Goal: Information Seeking & Learning: Learn about a topic

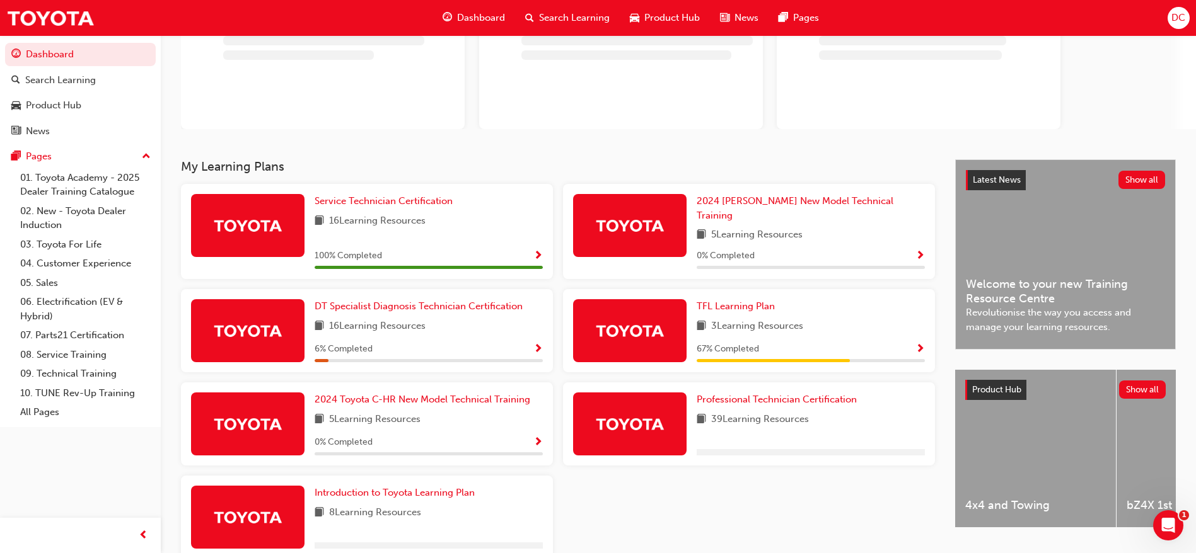
scroll to position [151, 0]
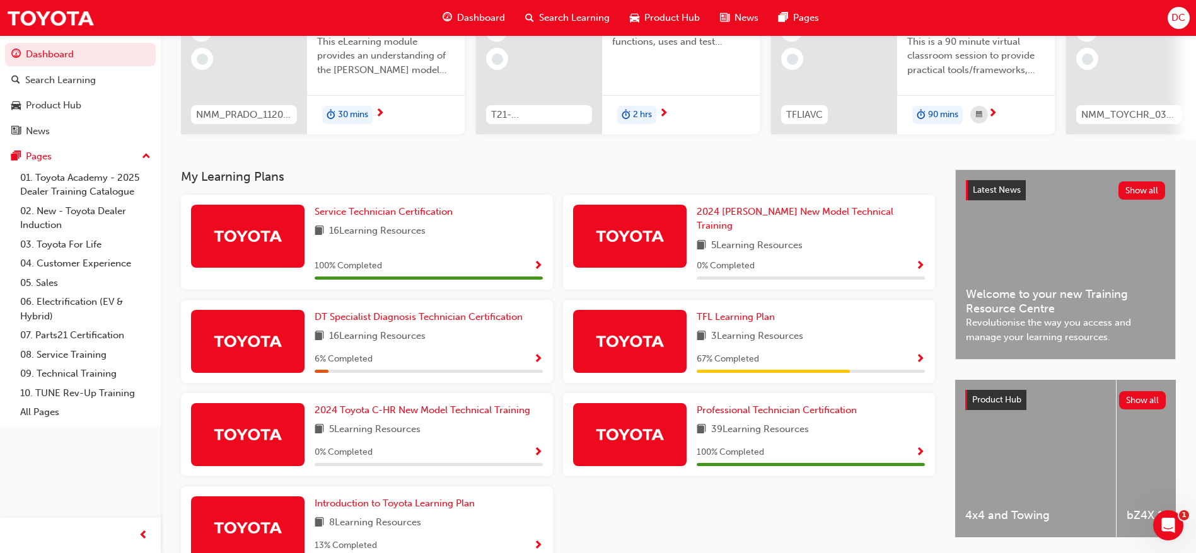
click at [536, 354] on span "Show Progress" at bounding box center [537, 359] width 9 height 11
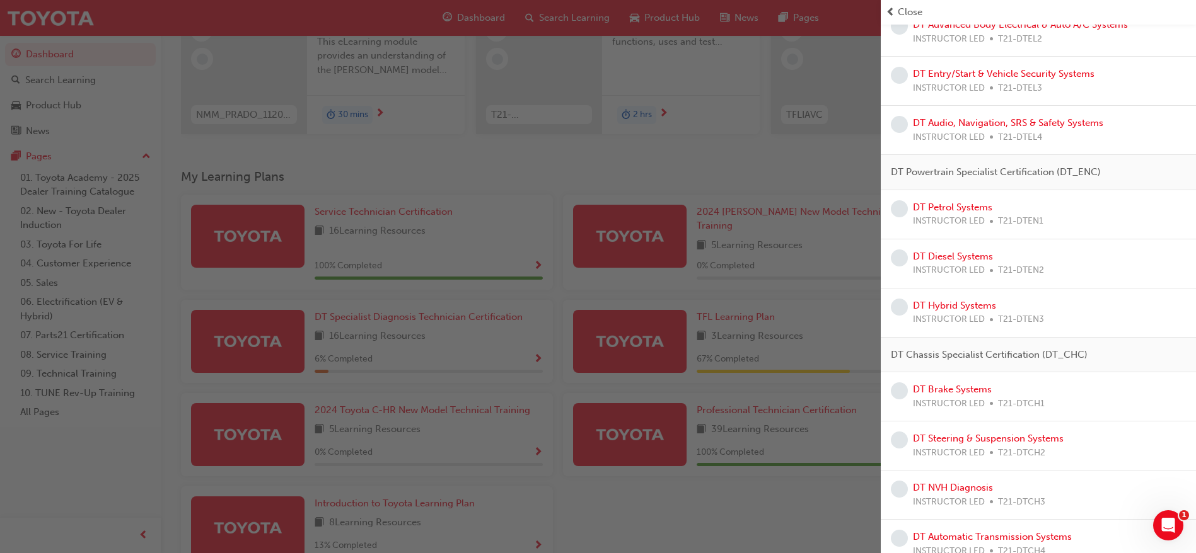
scroll to position [451, 0]
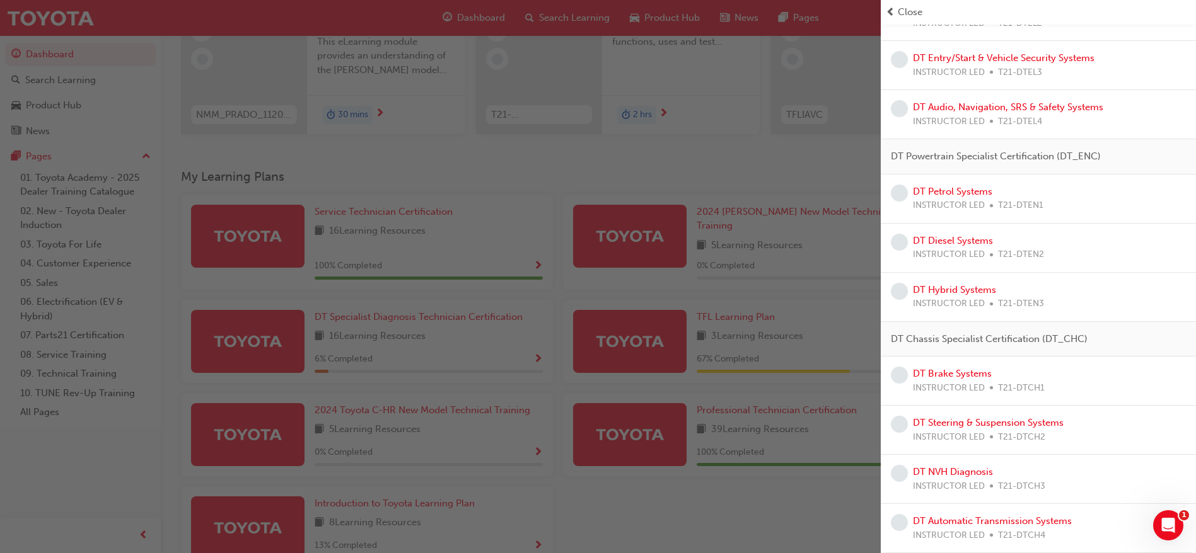
click at [1188, 19] on div "Close" at bounding box center [1038, 12] width 315 height 25
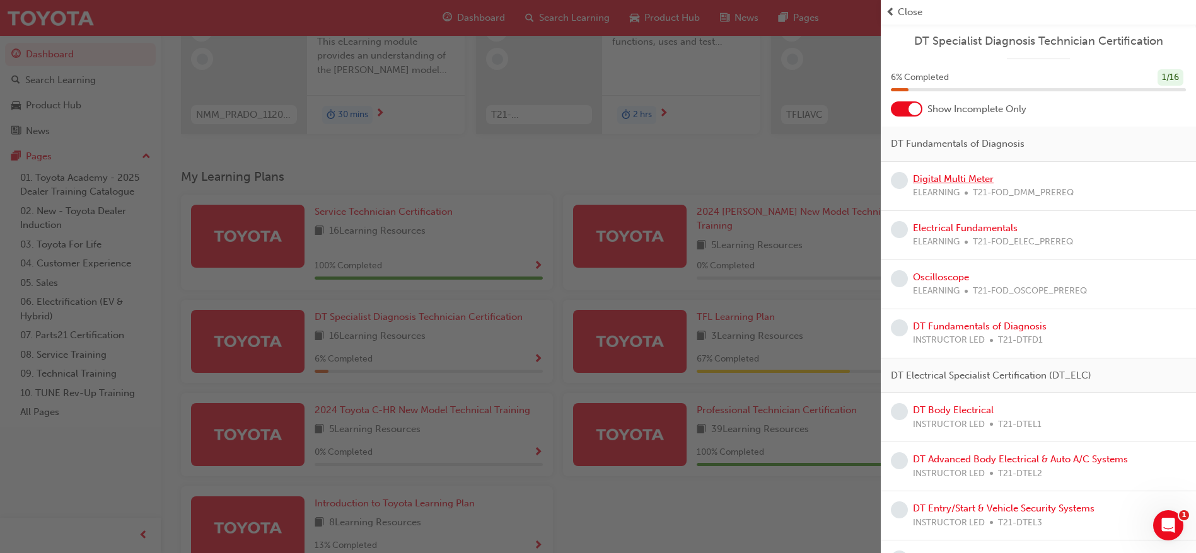
click at [980, 175] on link "Digital Multi Meter" at bounding box center [953, 178] width 81 height 11
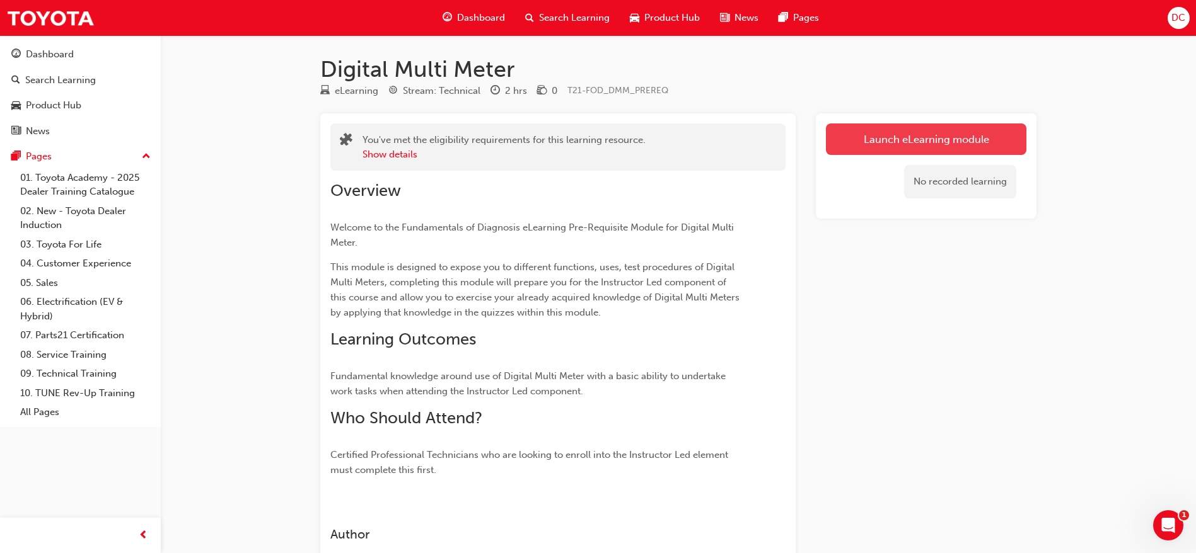
click at [938, 139] on link "Launch eLearning module" at bounding box center [926, 140] width 200 height 32
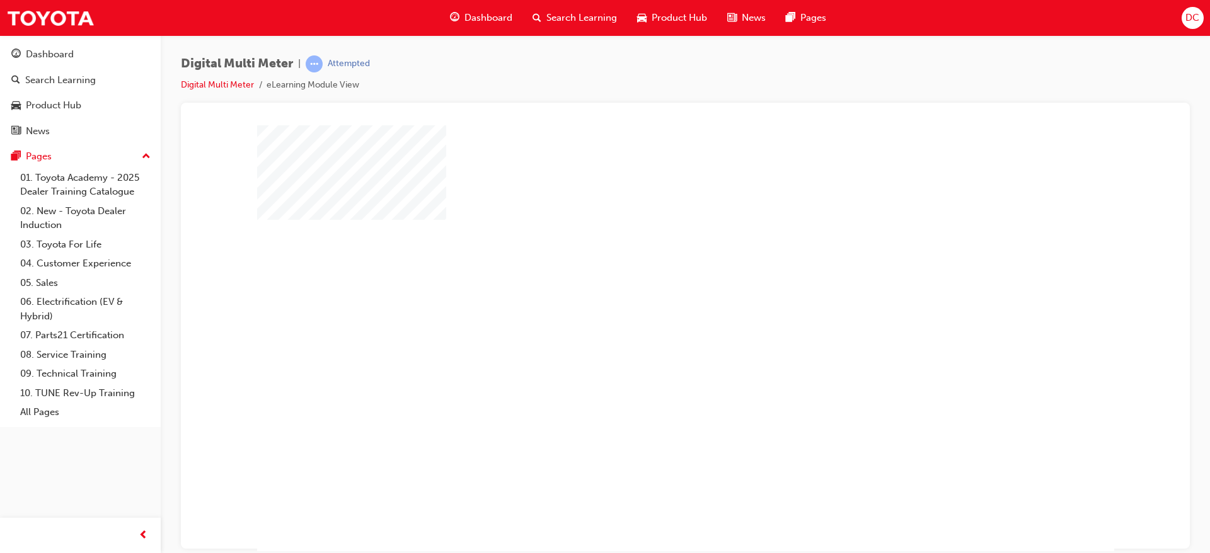
click at [649, 301] on div "play" at bounding box center [649, 301] width 0 height 0
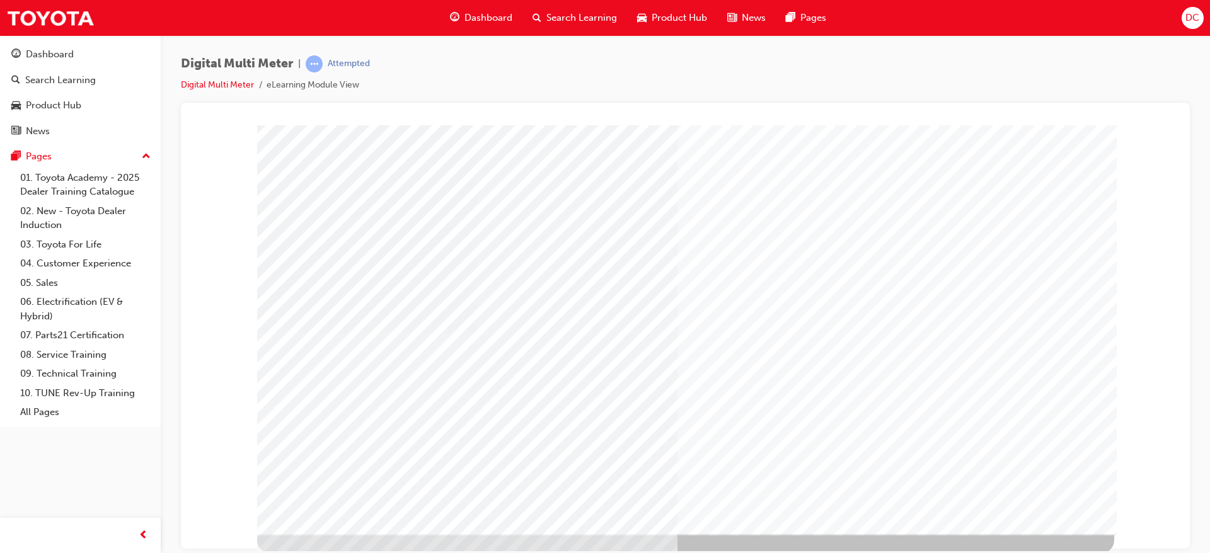
scroll to position [47, 0]
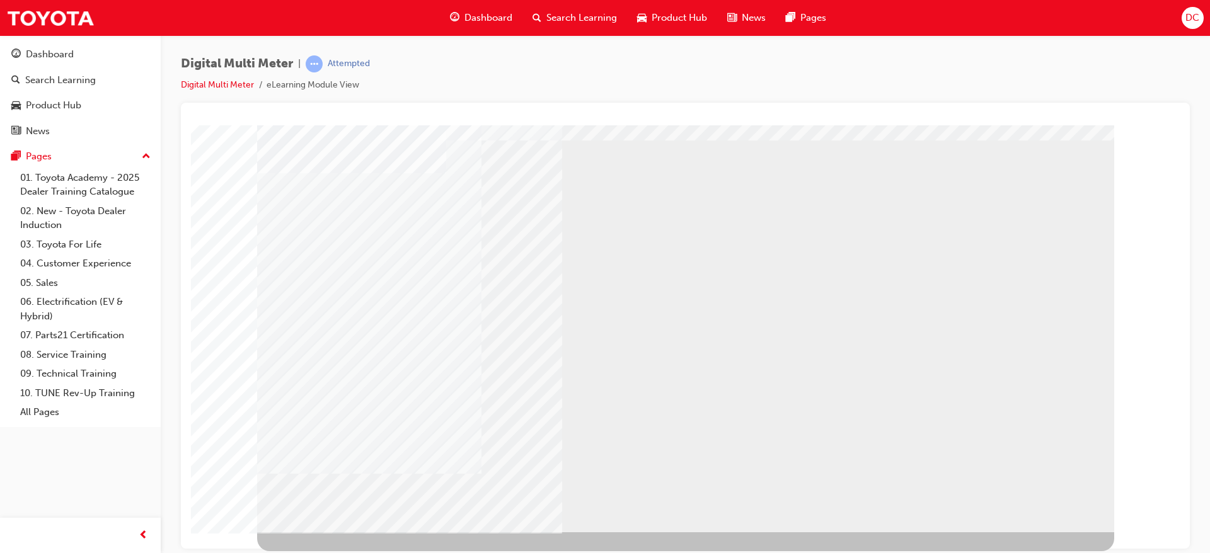
scroll to position [0, 0]
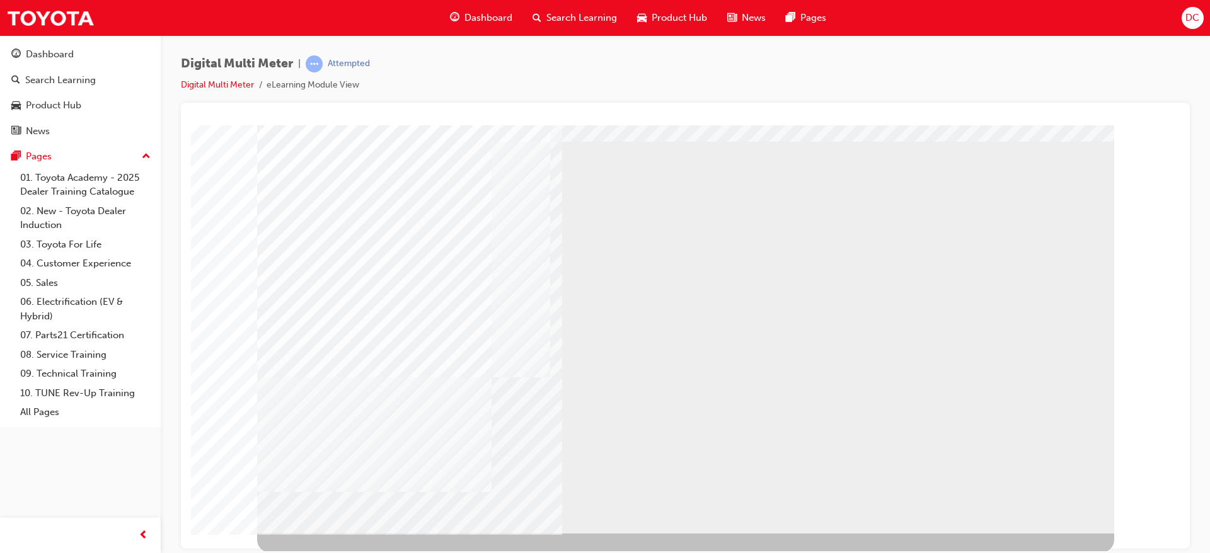
scroll to position [47, 0]
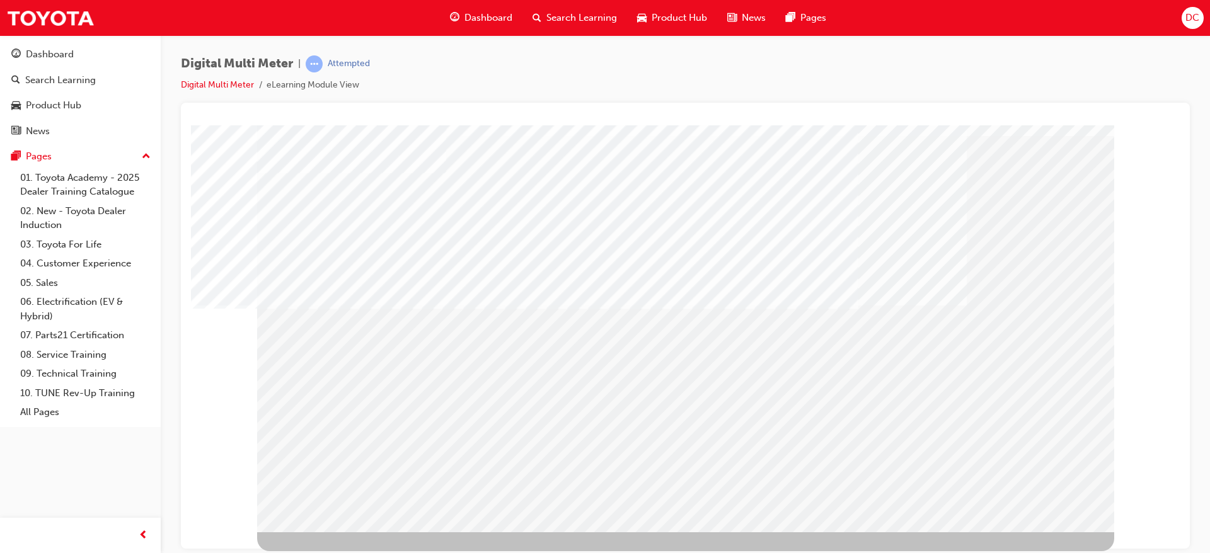
drag, startPoint x: 1032, startPoint y: 487, endPoint x: 1031, endPoint y: 494, distance: 7.6
click at [1031, 494] on div "Section Title Page" at bounding box center [685, 305] width 857 height 454
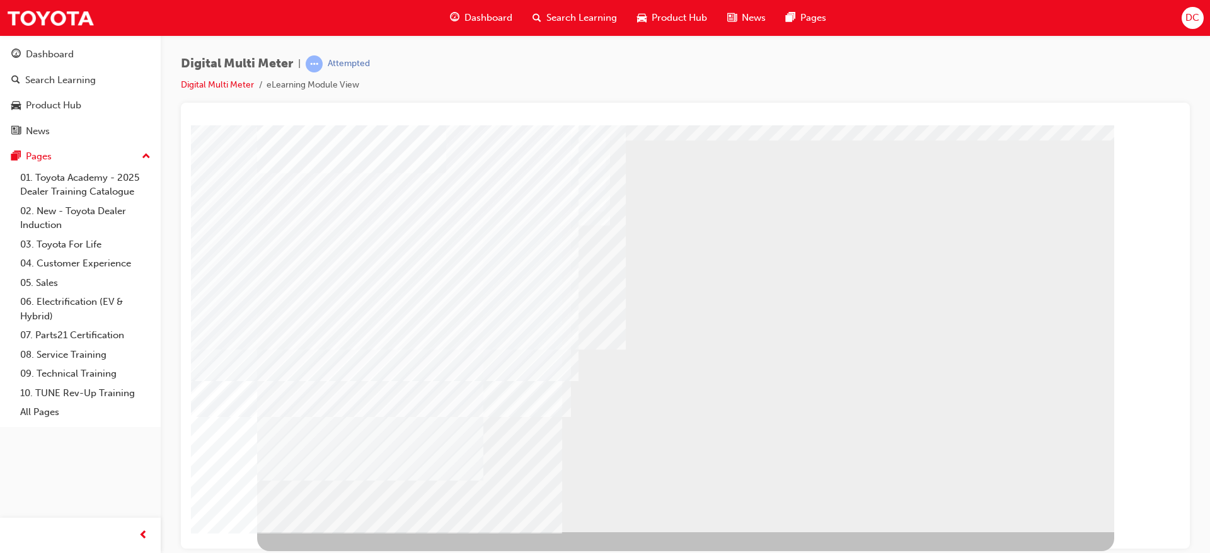
scroll to position [0, 0]
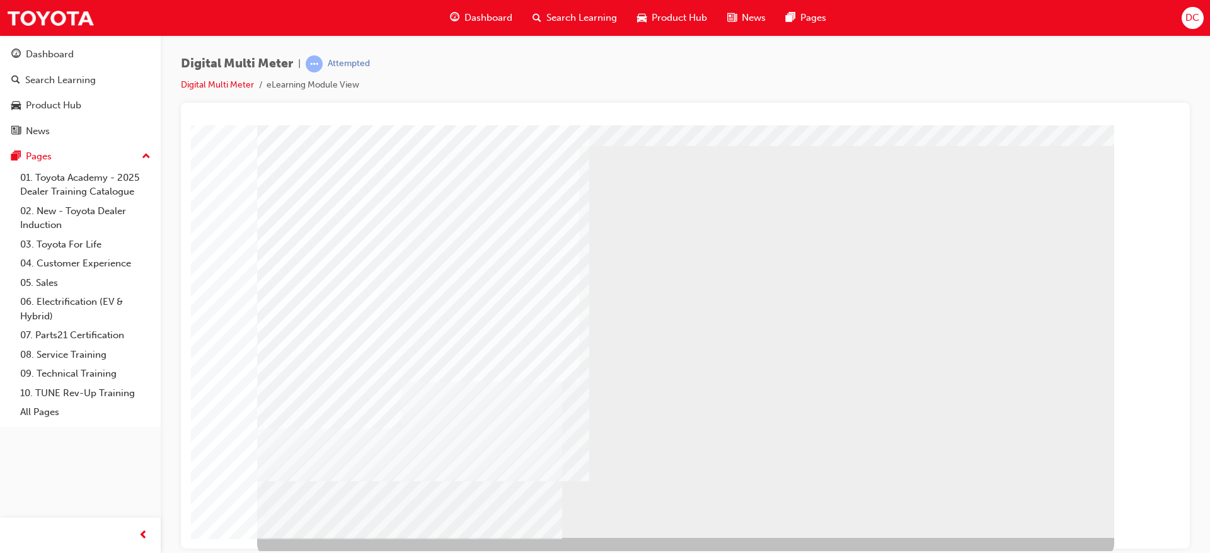
scroll to position [47, 0]
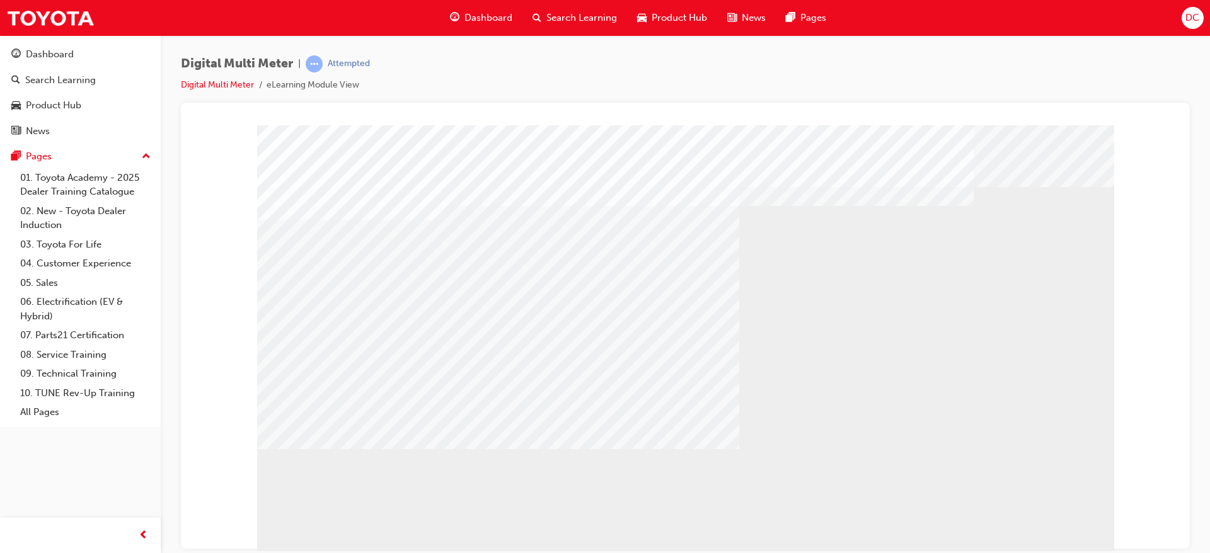
drag, startPoint x: 811, startPoint y: 434, endPoint x: 1017, endPoint y: 492, distance: 213.9
click at [1017, 492] on div "multistate" at bounding box center [685, 352] width 857 height 454
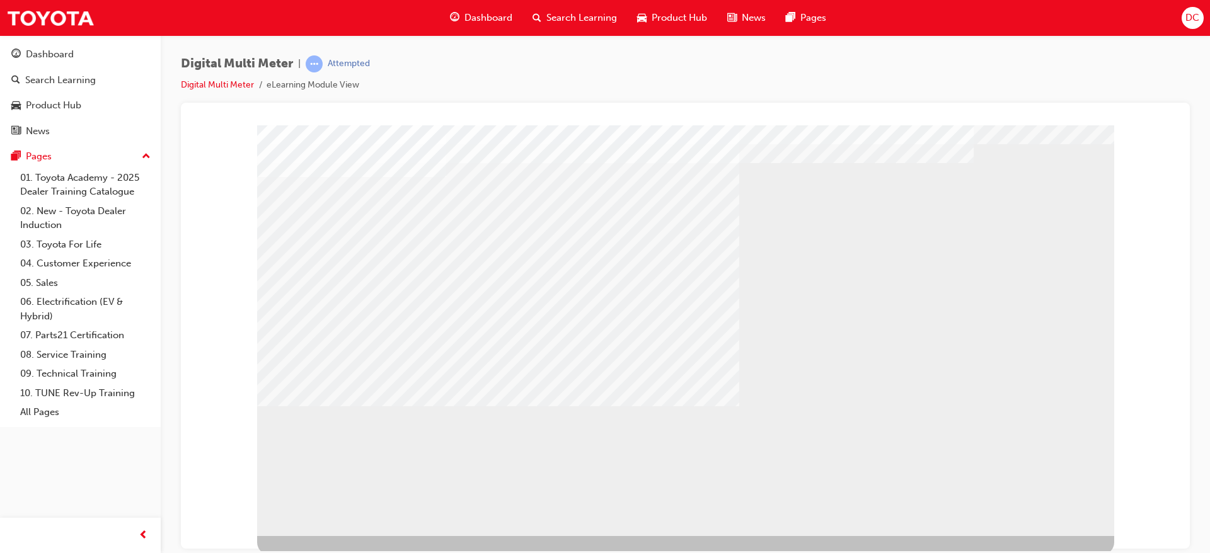
scroll to position [47, 0]
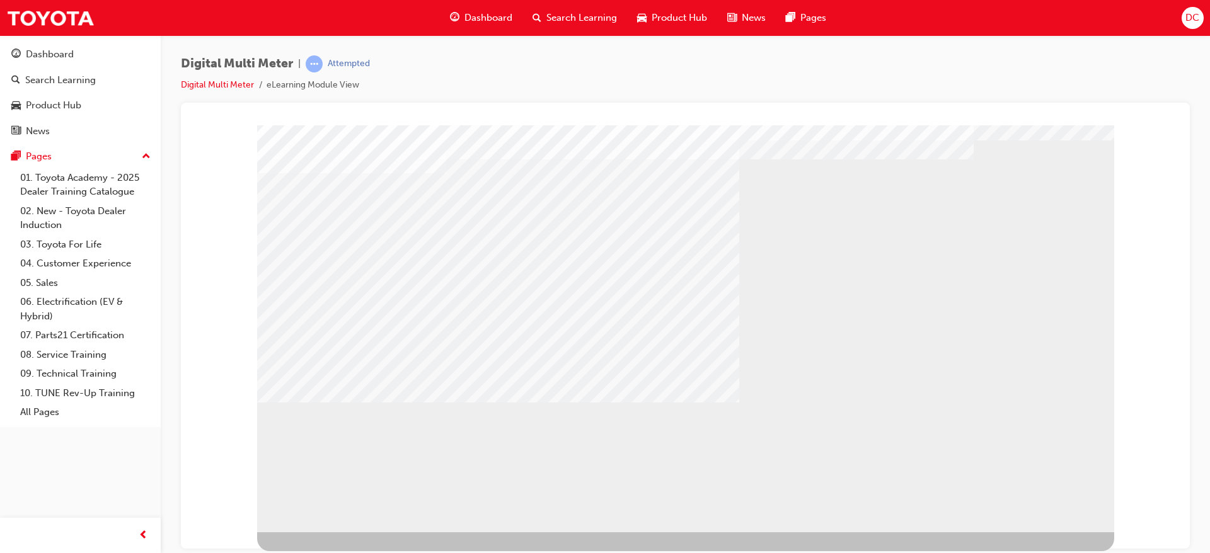
drag, startPoint x: 704, startPoint y: 269, endPoint x: 607, endPoint y: 186, distance: 127.8
click at [607, 186] on div "multistate" at bounding box center [685, 305] width 857 height 454
drag, startPoint x: 607, startPoint y: 186, endPoint x: 1152, endPoint y: 168, distance: 544.9
click at [1152, 83] on div "multistate" at bounding box center [685, 83] width 979 height 0
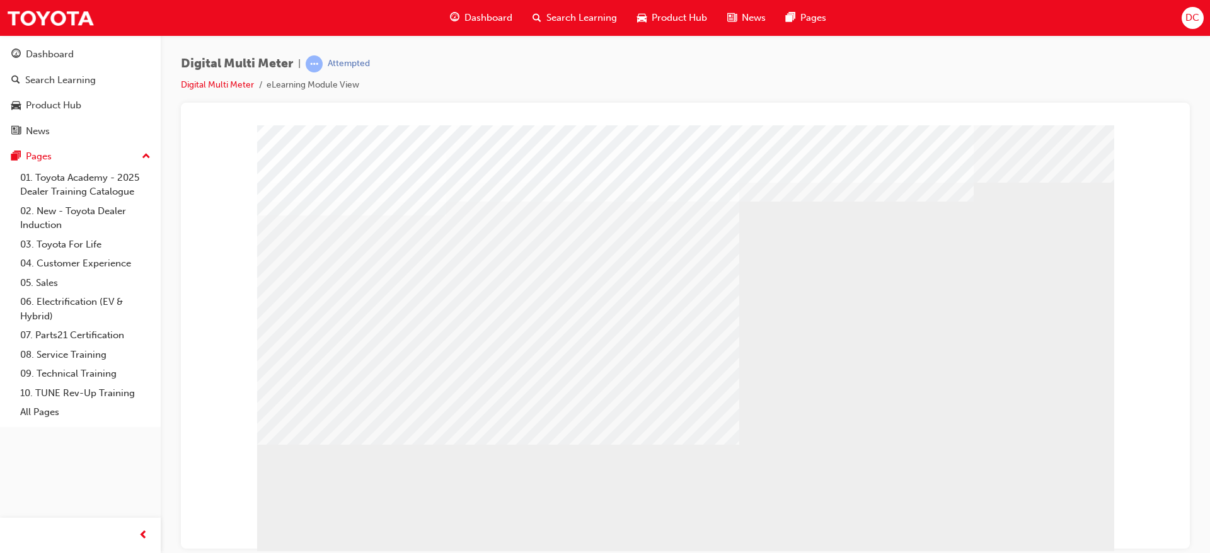
scroll to position [0, 0]
drag, startPoint x: 344, startPoint y: 161, endPoint x: 395, endPoint y: 352, distance: 198.3
click at [395, 352] on div "multistate" at bounding box center [685, 352] width 857 height 454
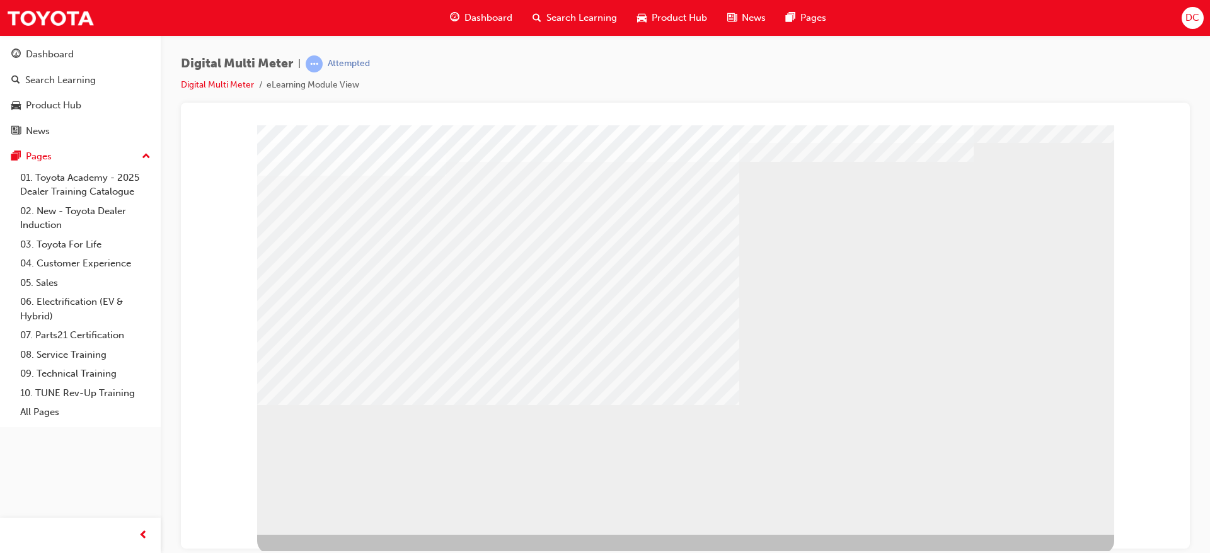
scroll to position [47, 0]
click at [1032, 536] on div at bounding box center [685, 314] width 857 height 473
click at [350, 78] on li "eLearning Module View" at bounding box center [313, 85] width 93 height 14
click at [331, 86] on li "eLearning Module View" at bounding box center [313, 85] width 93 height 14
drag, startPoint x: 686, startPoint y: 275, endPoint x: 685, endPoint y: 332, distance: 56.1
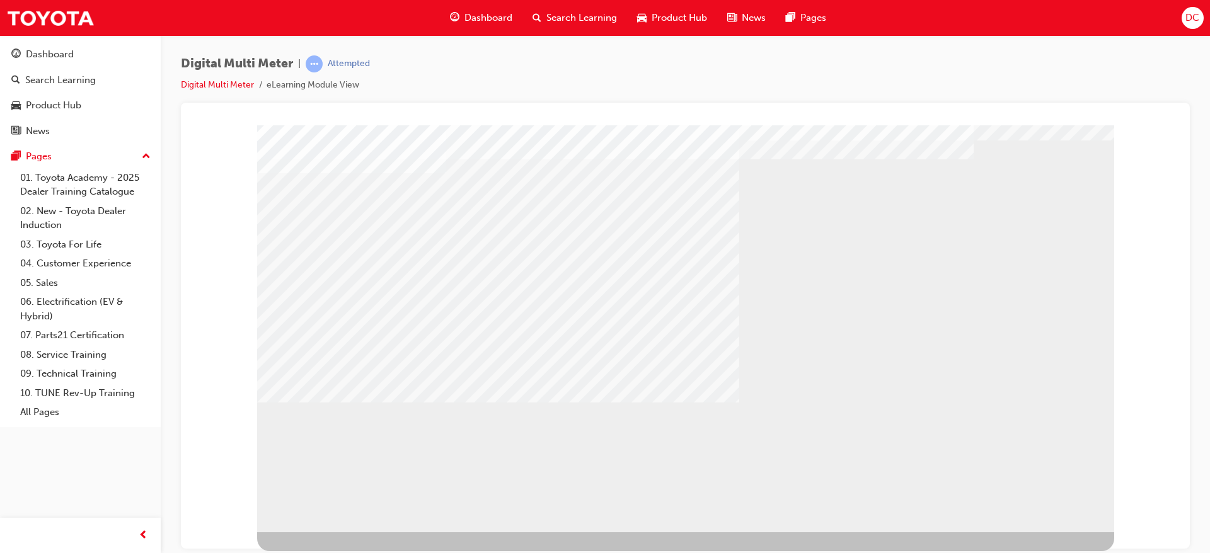
drag, startPoint x: 831, startPoint y: 427, endPoint x: 833, endPoint y: 367, distance: 60.6
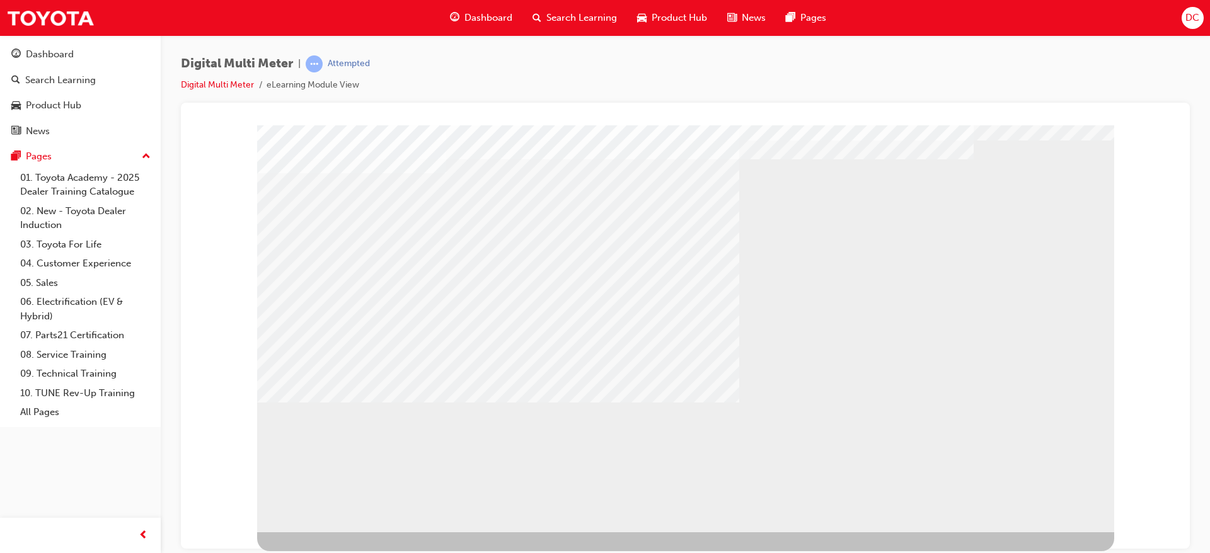
drag, startPoint x: 635, startPoint y: 249, endPoint x: 359, endPoint y: 169, distance: 286.9
drag, startPoint x: 371, startPoint y: 318, endPoint x: 377, endPoint y: 325, distance: 9.0
drag, startPoint x: 1092, startPoint y: 171, endPoint x: 1202, endPoint y: 232, distance: 126.1
click at [1180, 83] on html "multistate Loading..." at bounding box center [685, 80] width 989 height 5
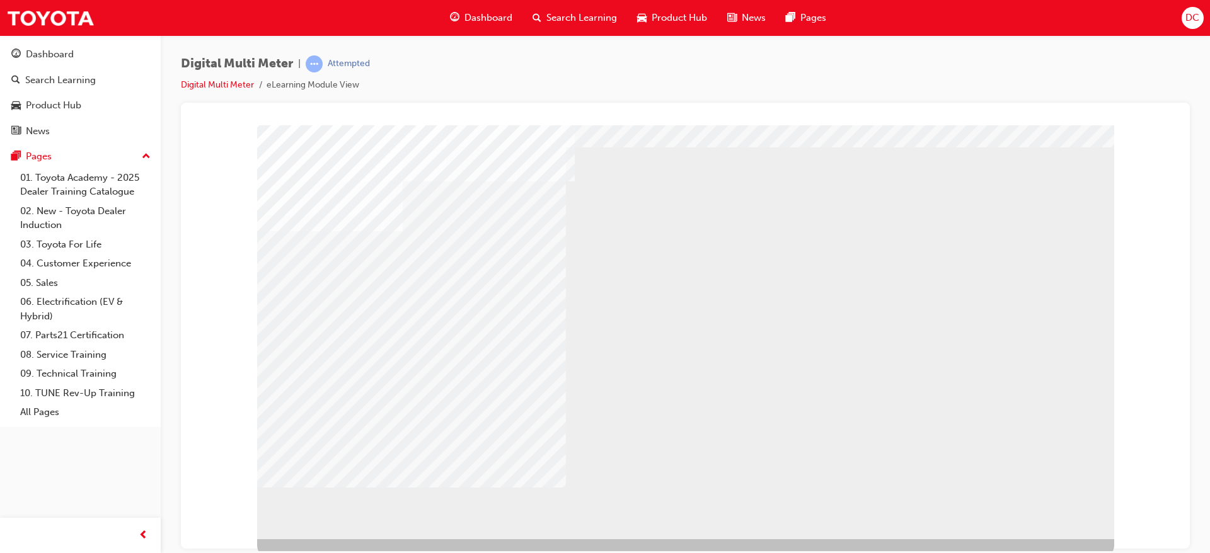
scroll to position [47, 0]
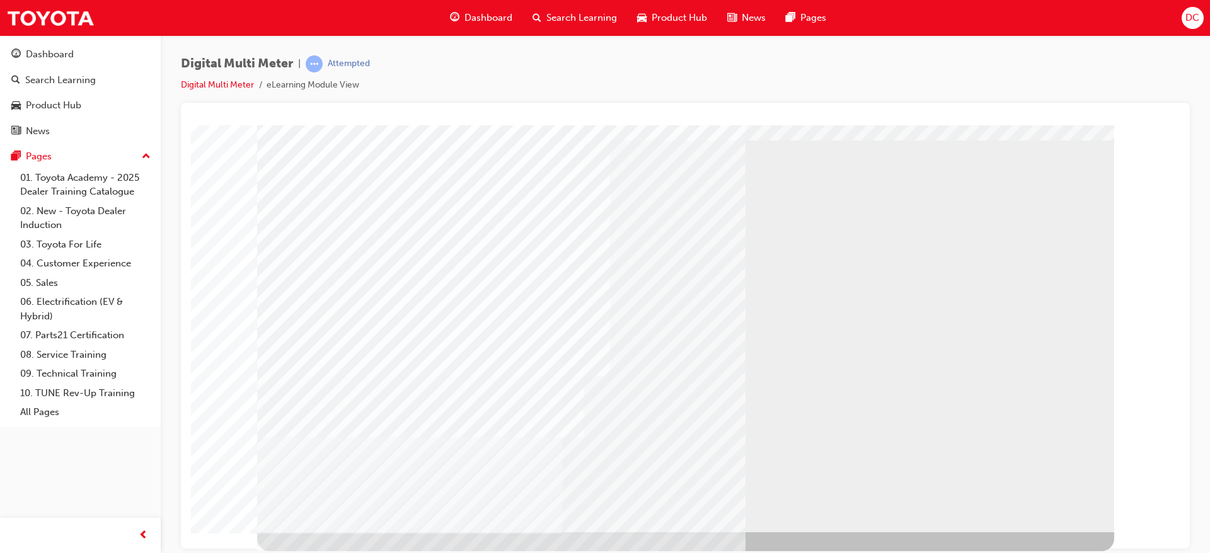
scroll to position [0, 0]
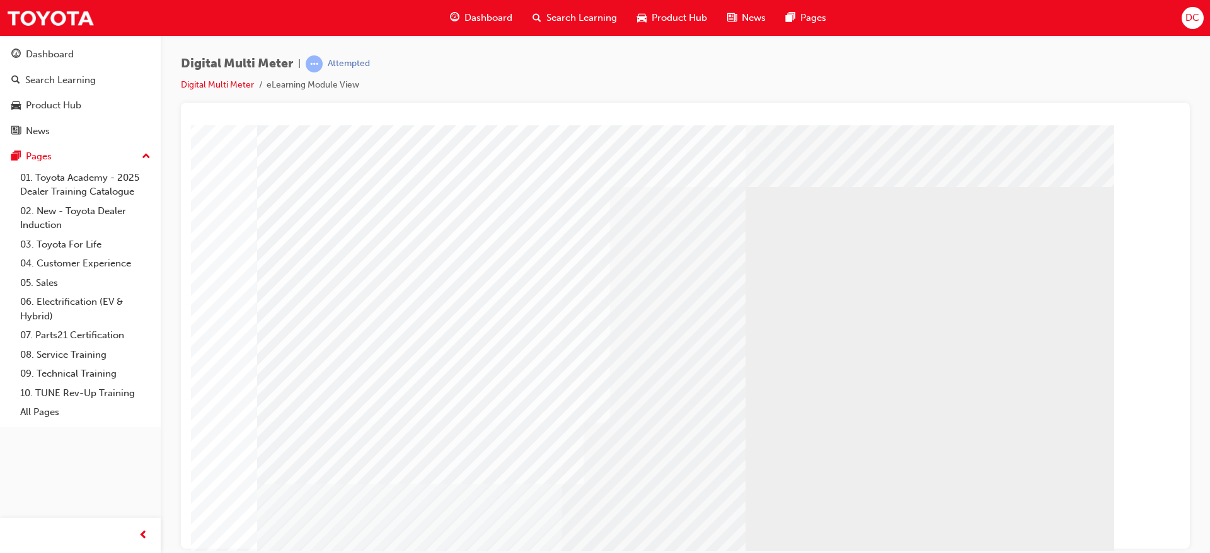
click at [1165, 130] on div at bounding box center [685, 130] width 979 height 0
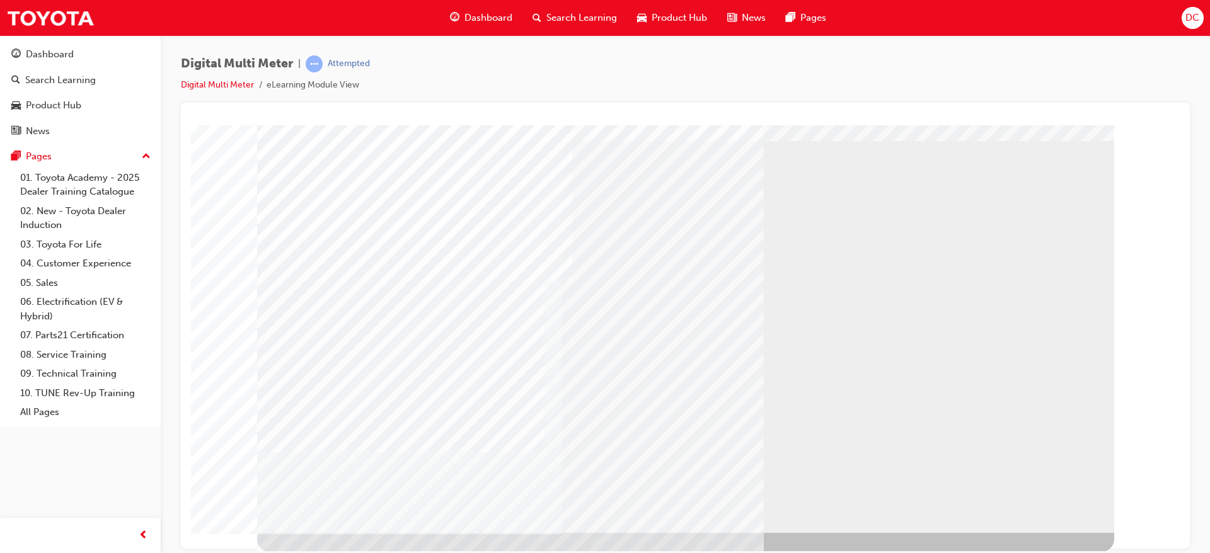
scroll to position [47, 0]
